Goal: Transaction & Acquisition: Download file/media

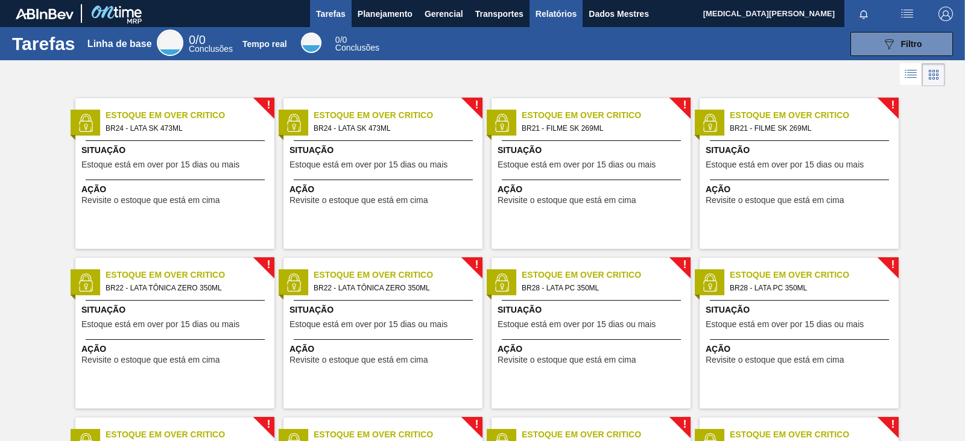
click at [549, 22] on button "Relatórios" at bounding box center [555, 13] width 53 height 27
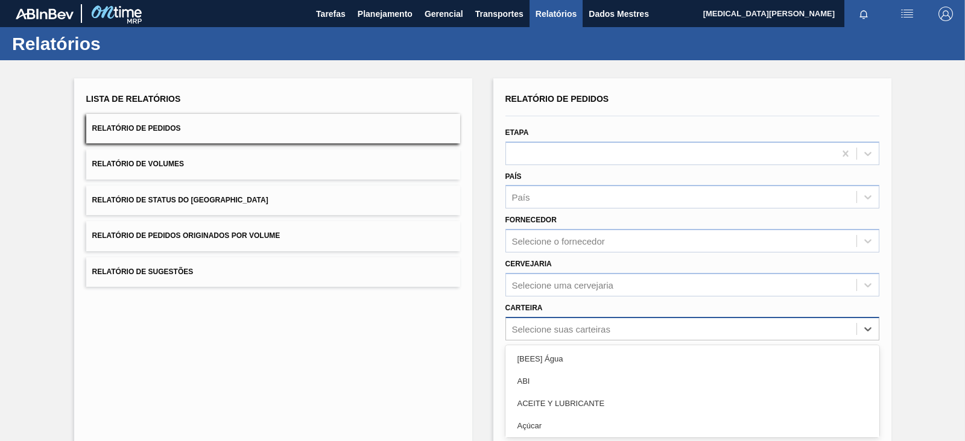
click at [552, 323] on div "option ABI focused, 2 of 101. 101 results available. Use Up and Down to choose …" at bounding box center [692, 329] width 374 height 24
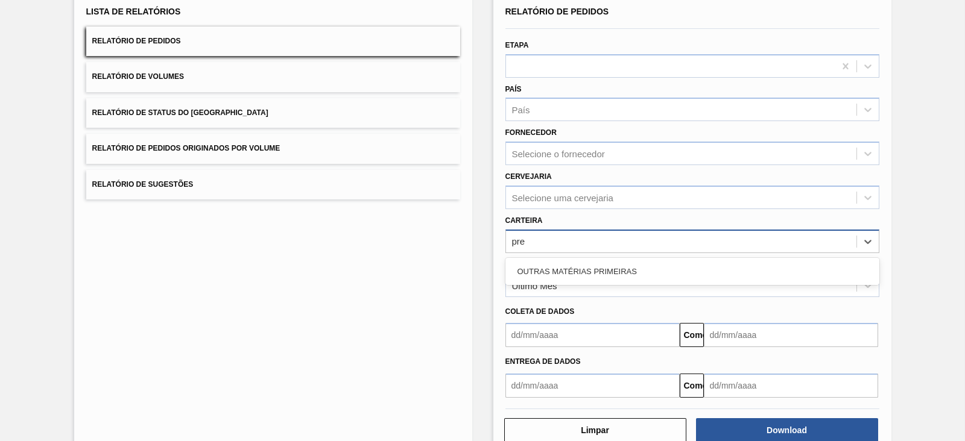
type input "pr"
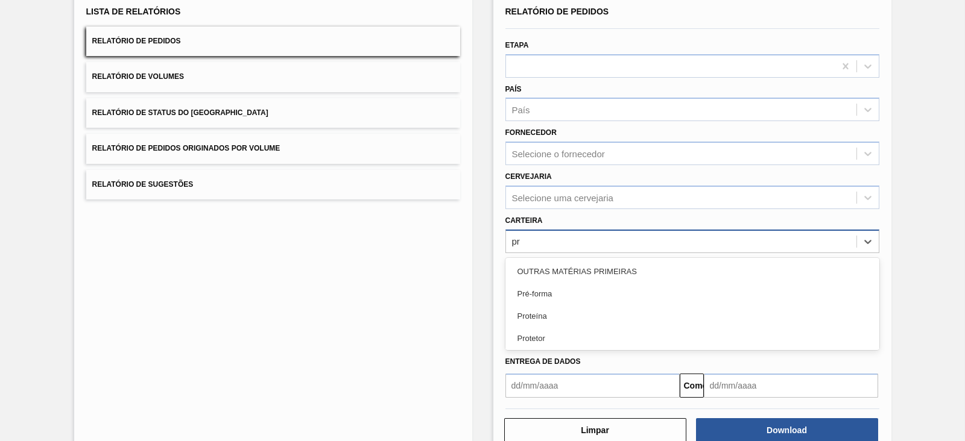
click at [546, 294] on font "Pré-forma" at bounding box center [534, 293] width 35 height 9
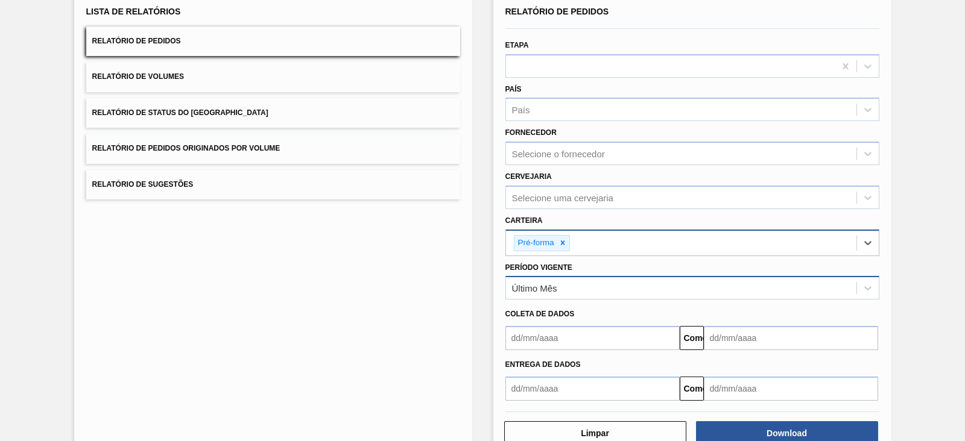
click at [543, 293] on div "Último Mês" at bounding box center [681, 288] width 350 height 17
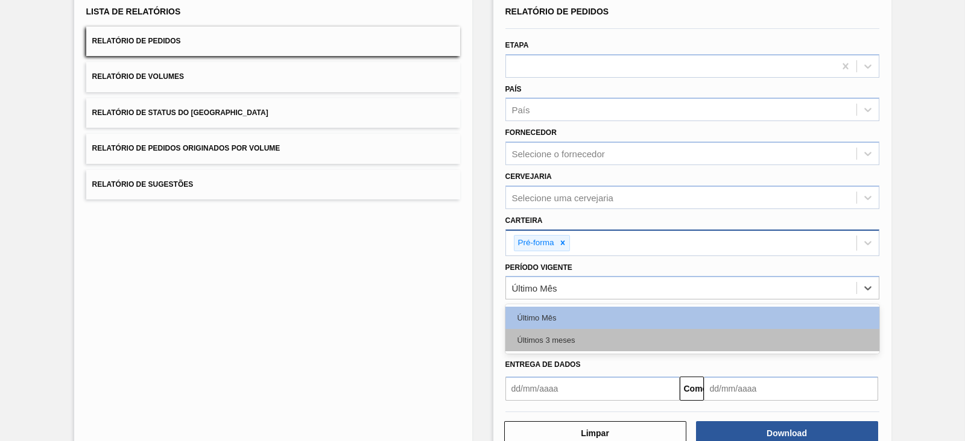
click at [558, 341] on font "Últimos 3 meses" at bounding box center [546, 340] width 58 height 9
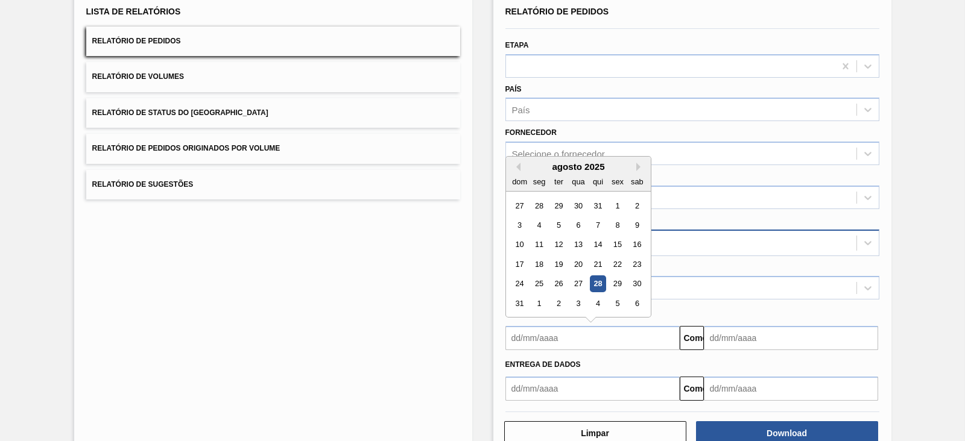
click at [546, 329] on input "text" at bounding box center [592, 338] width 174 height 24
click at [516, 166] on button "[PERSON_NAME]" at bounding box center [516, 167] width 8 height 8
click at [557, 203] on div "1" at bounding box center [558, 206] width 16 height 16
type input "[DATE]"
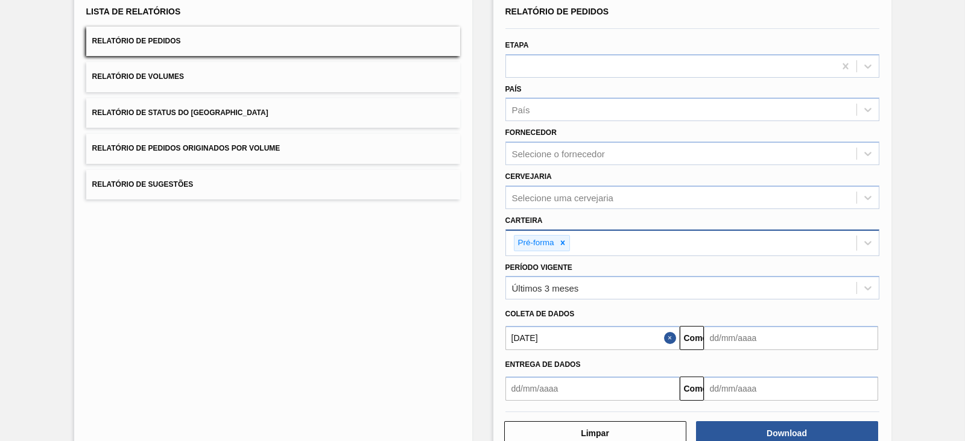
click at [774, 341] on input "text" at bounding box center [791, 338] width 174 height 24
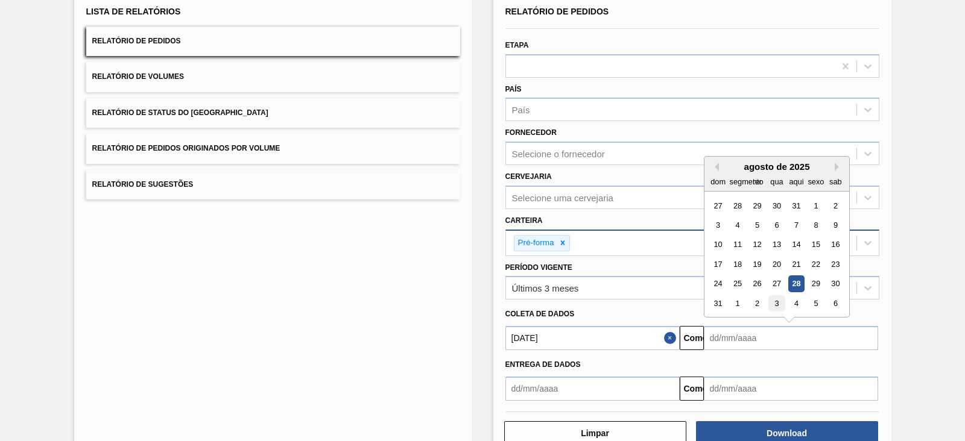
click at [775, 301] on font "3" at bounding box center [776, 303] width 4 height 9
type input "[DATE]"
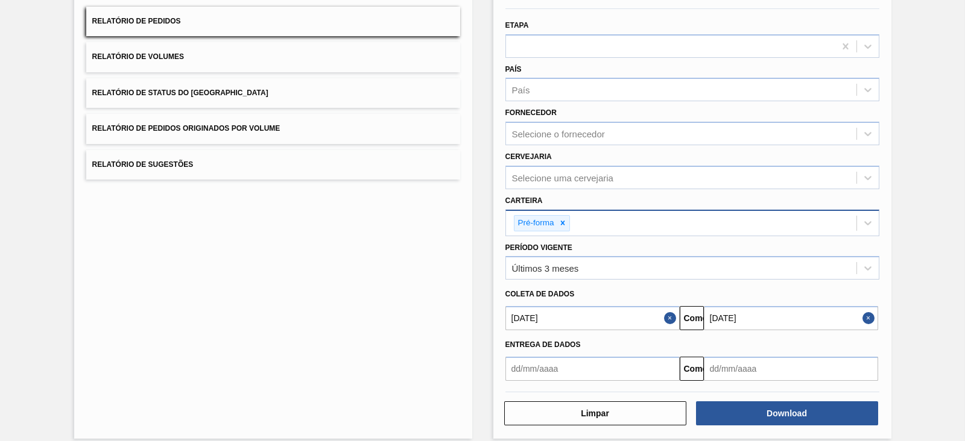
scroll to position [118, 0]
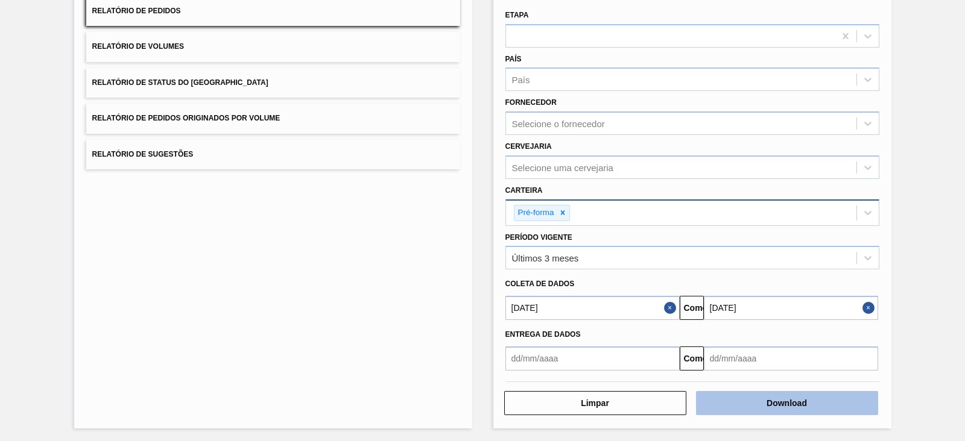
click at [816, 406] on button "Download" at bounding box center [787, 403] width 182 height 24
